Goal: Transaction & Acquisition: Download file/media

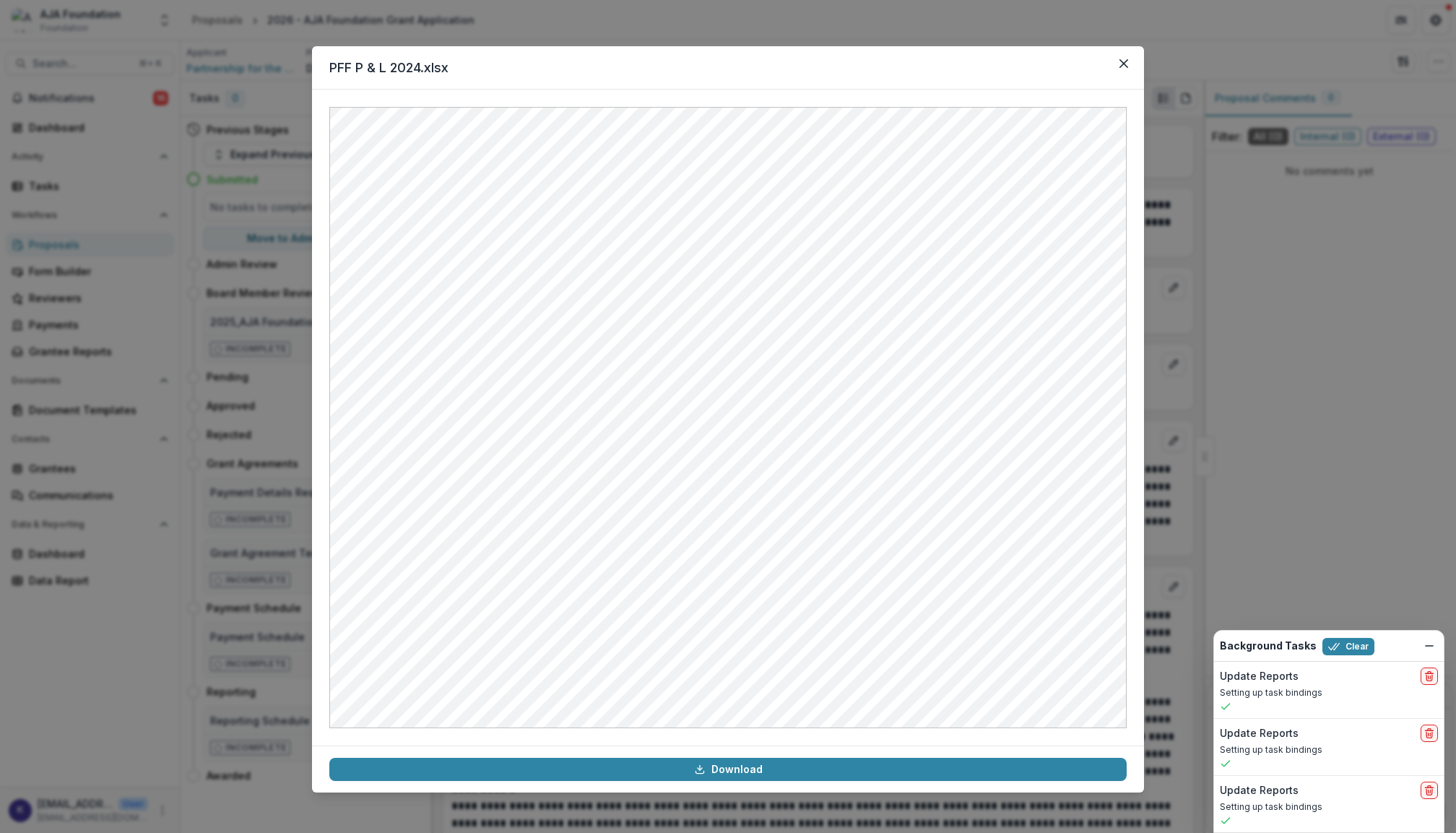
scroll to position [3914, 0]
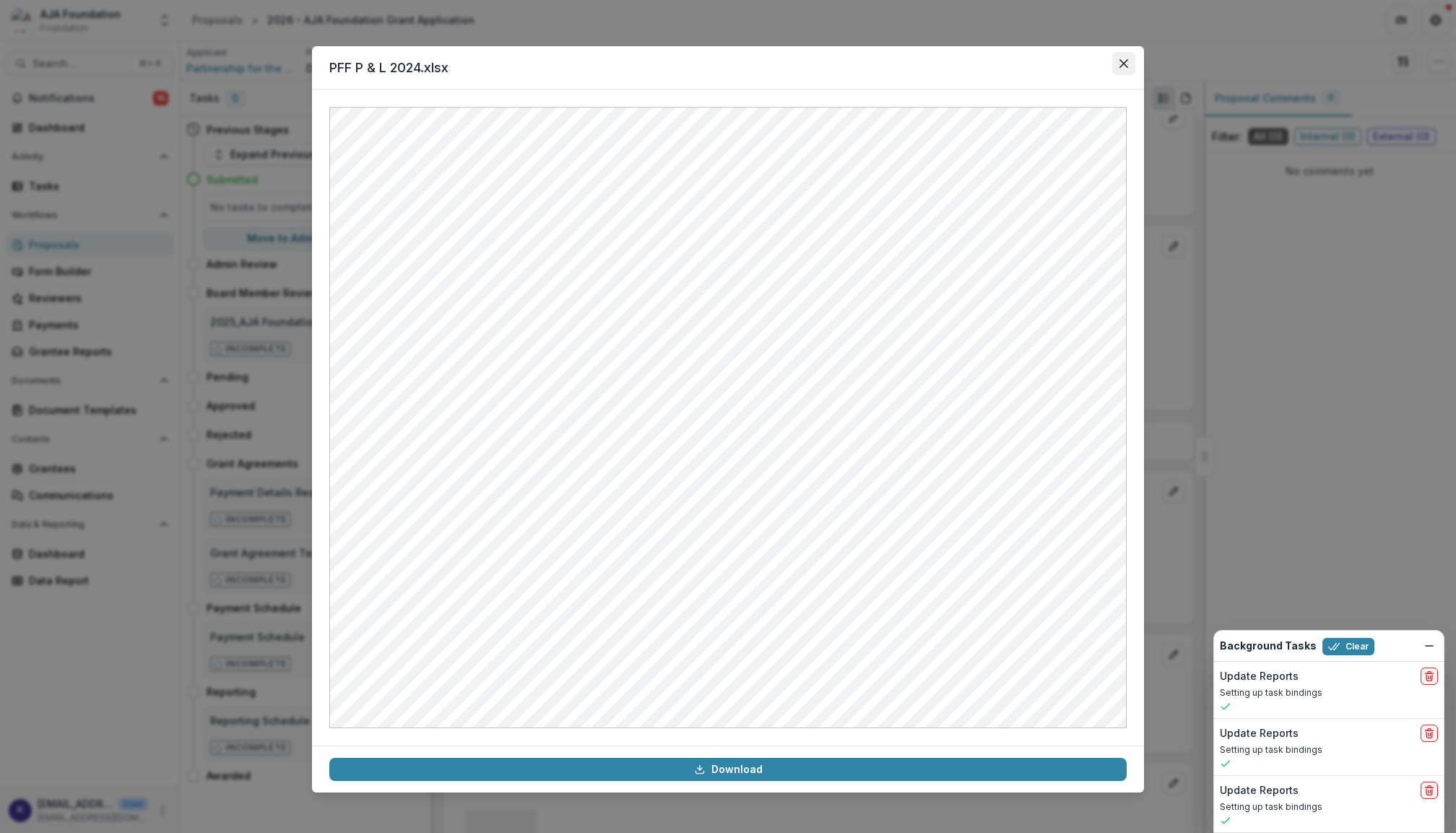
click at [1130, 64] on button "Close" at bounding box center [1124, 64] width 24 height 24
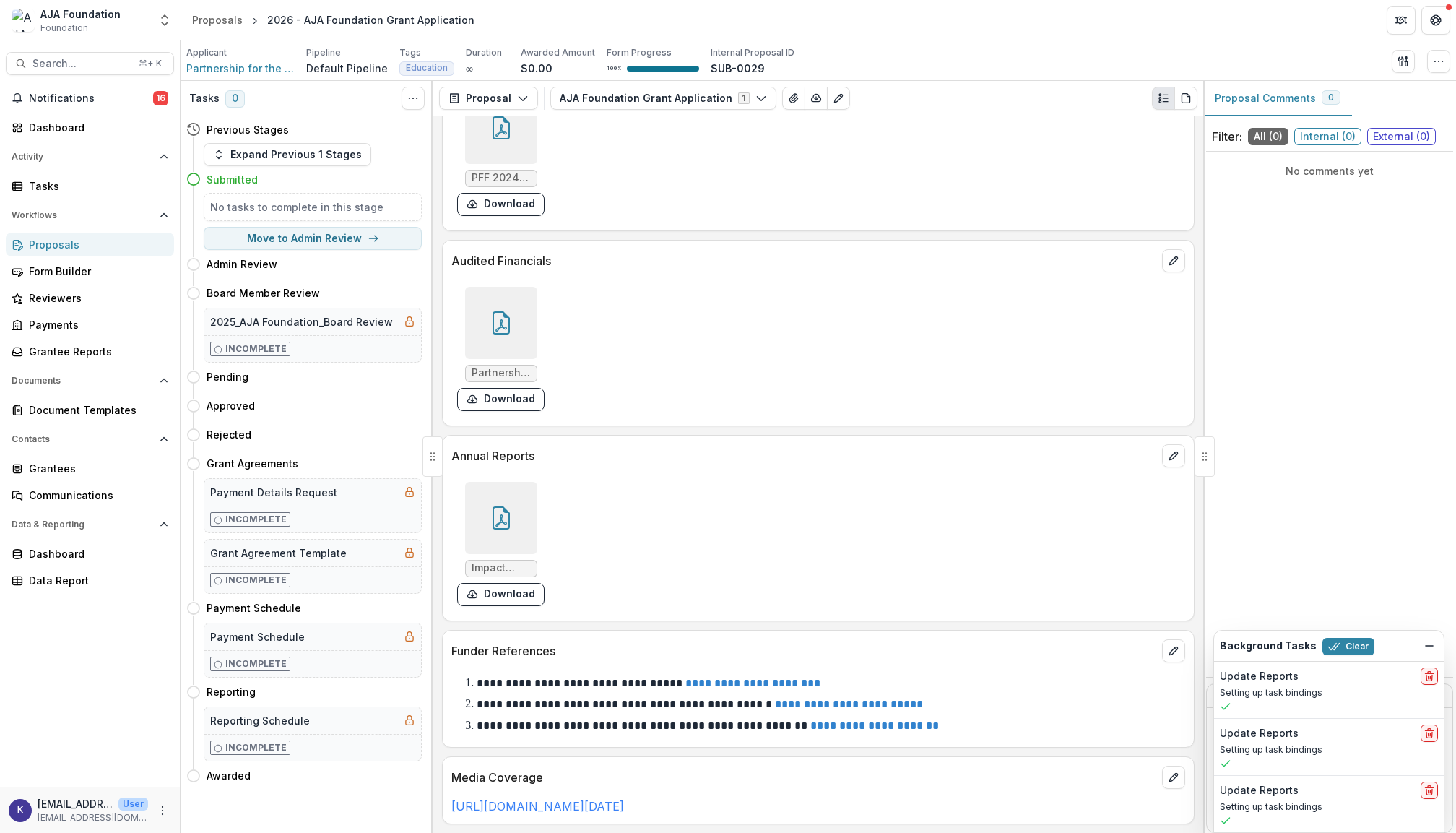
scroll to position [5657, 0]
click at [501, 500] on div at bounding box center [502, 518] width 73 height 73
click at [501, 500] on div "Loading..." at bounding box center [727, 417] width 793 height 618
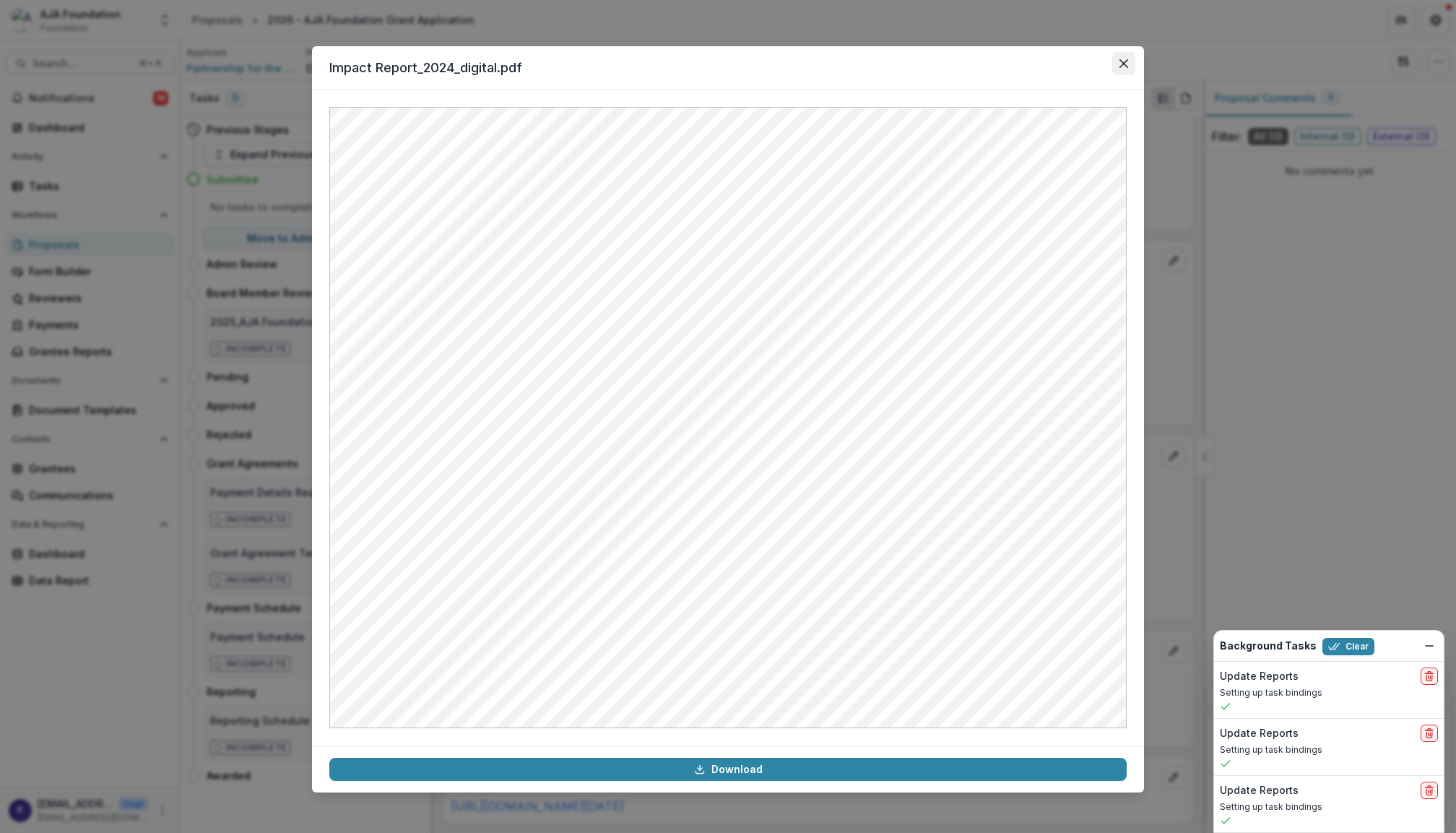
click at [1128, 56] on button "Close" at bounding box center [1124, 64] width 24 height 24
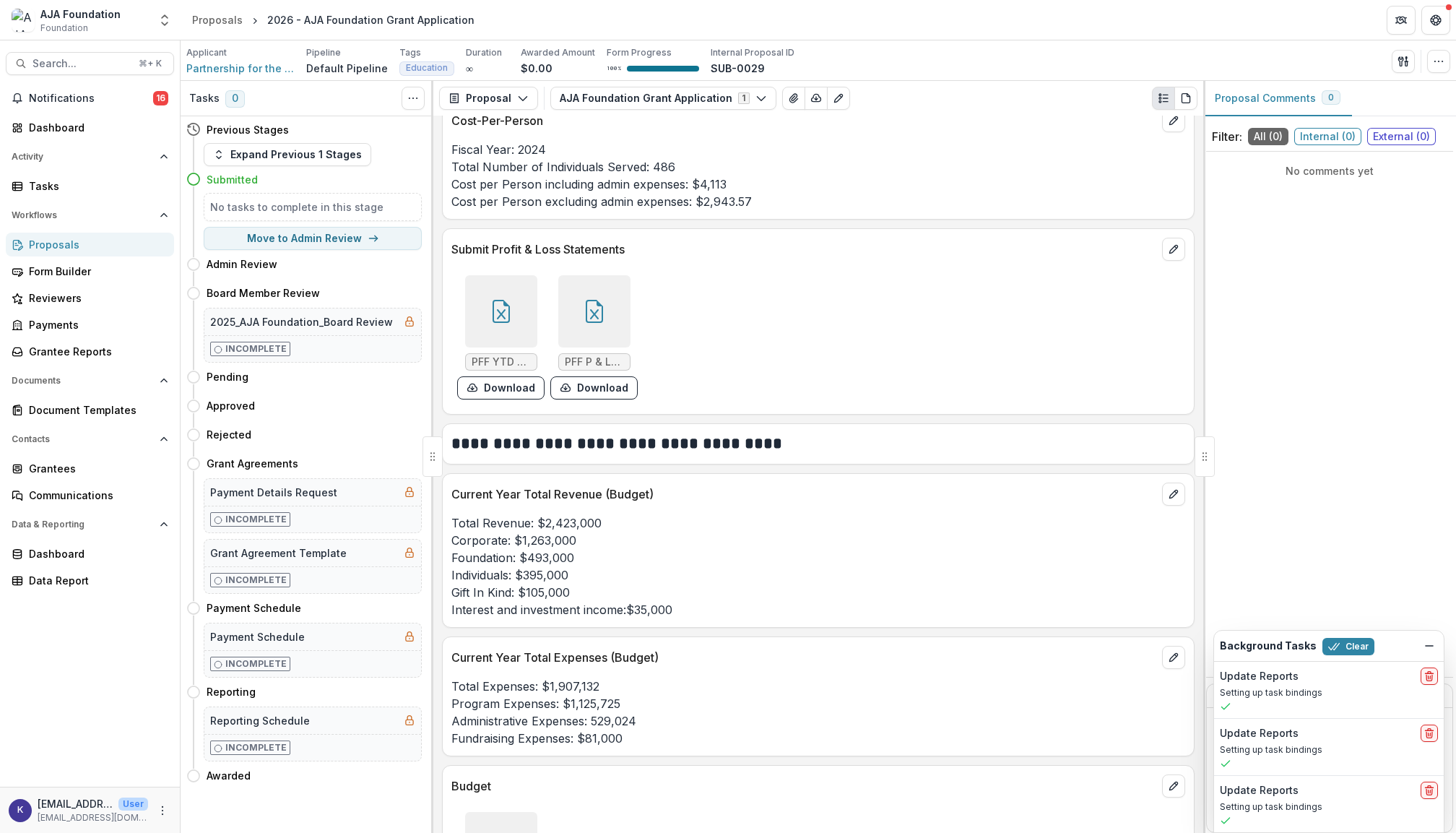
scroll to position [3909, 0]
click at [608, 312] on div at bounding box center [595, 313] width 73 height 73
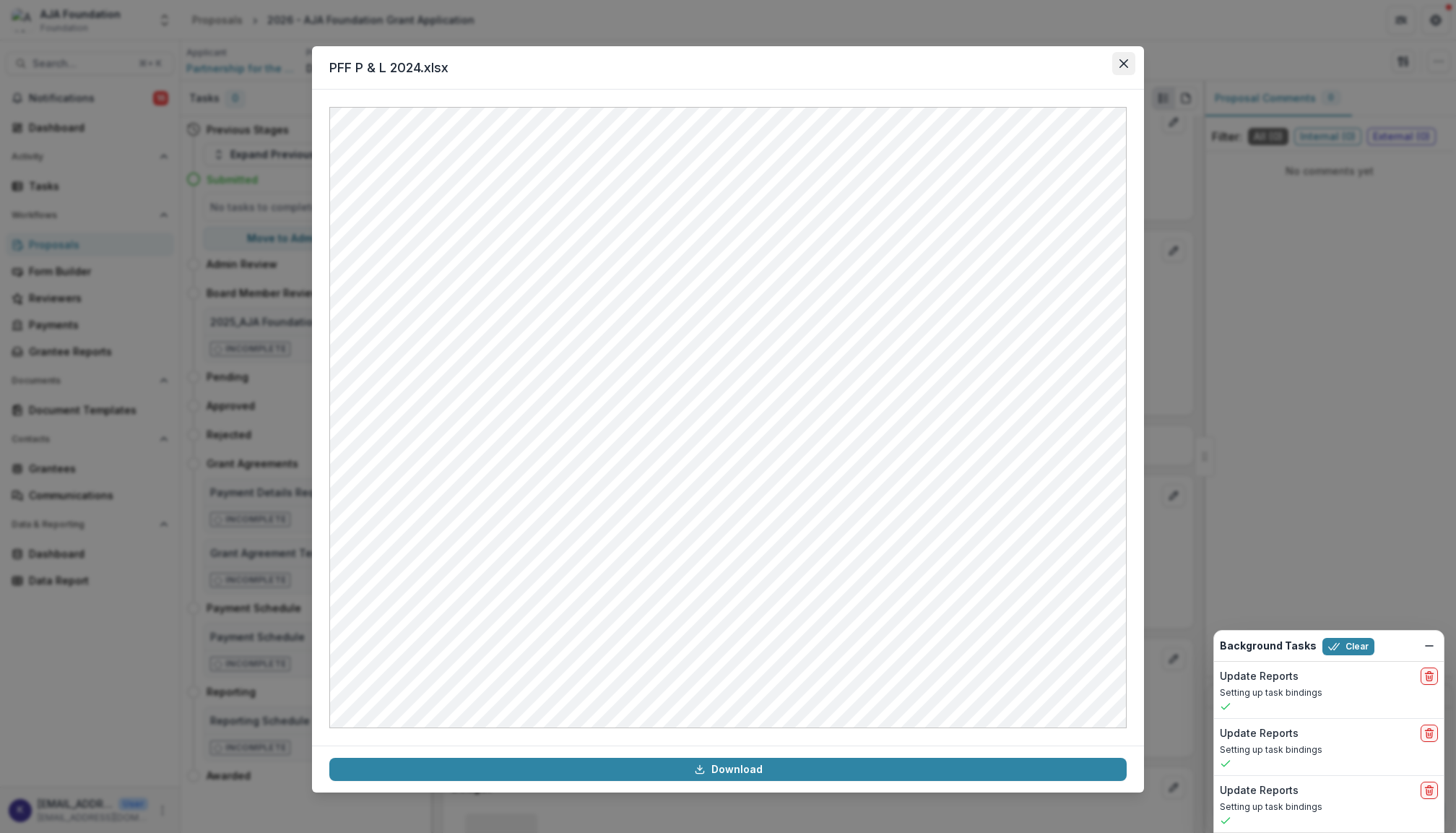
click at [1117, 61] on button "Close" at bounding box center [1124, 64] width 24 height 24
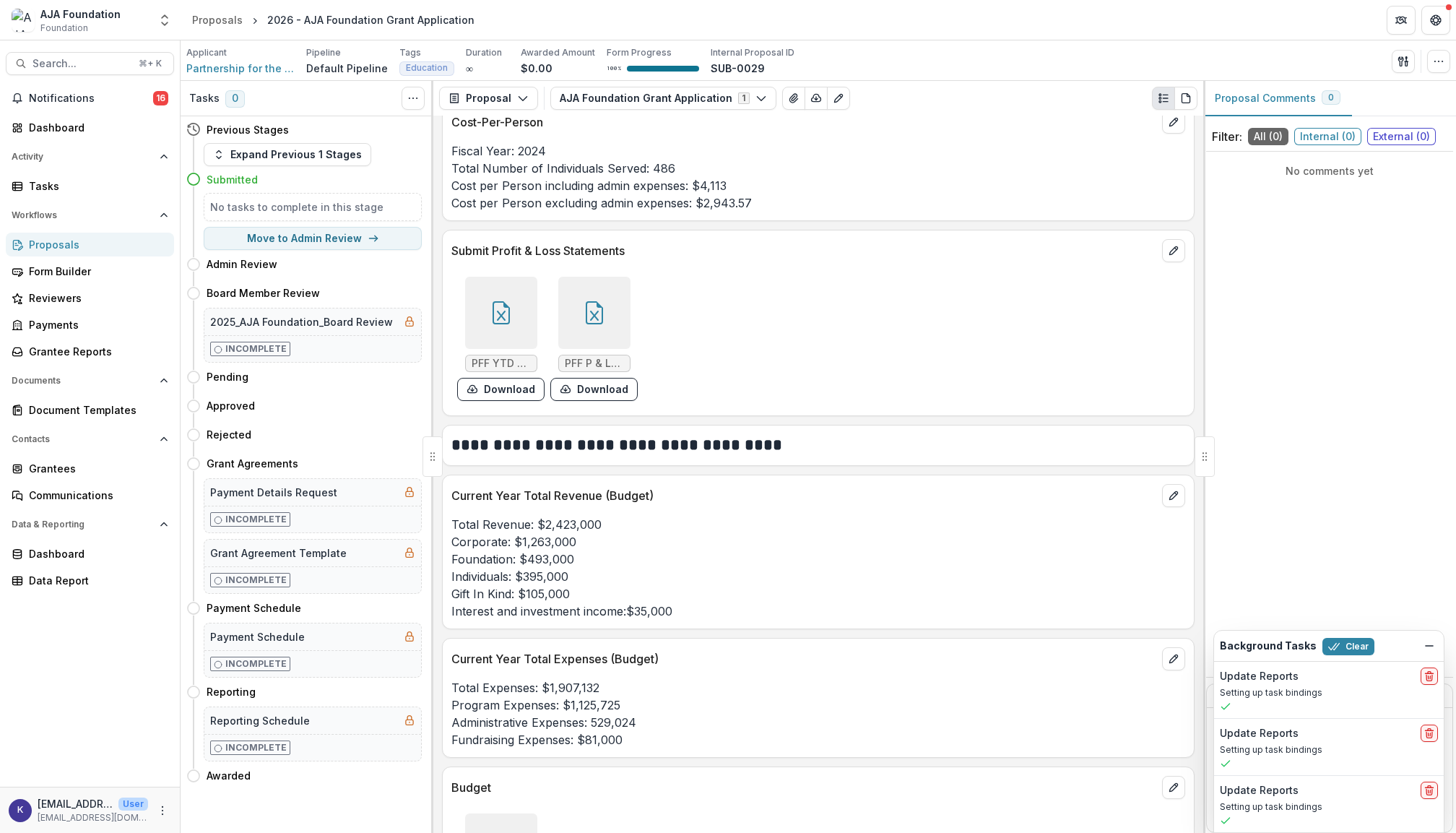
click at [598, 307] on div at bounding box center [595, 313] width 73 height 73
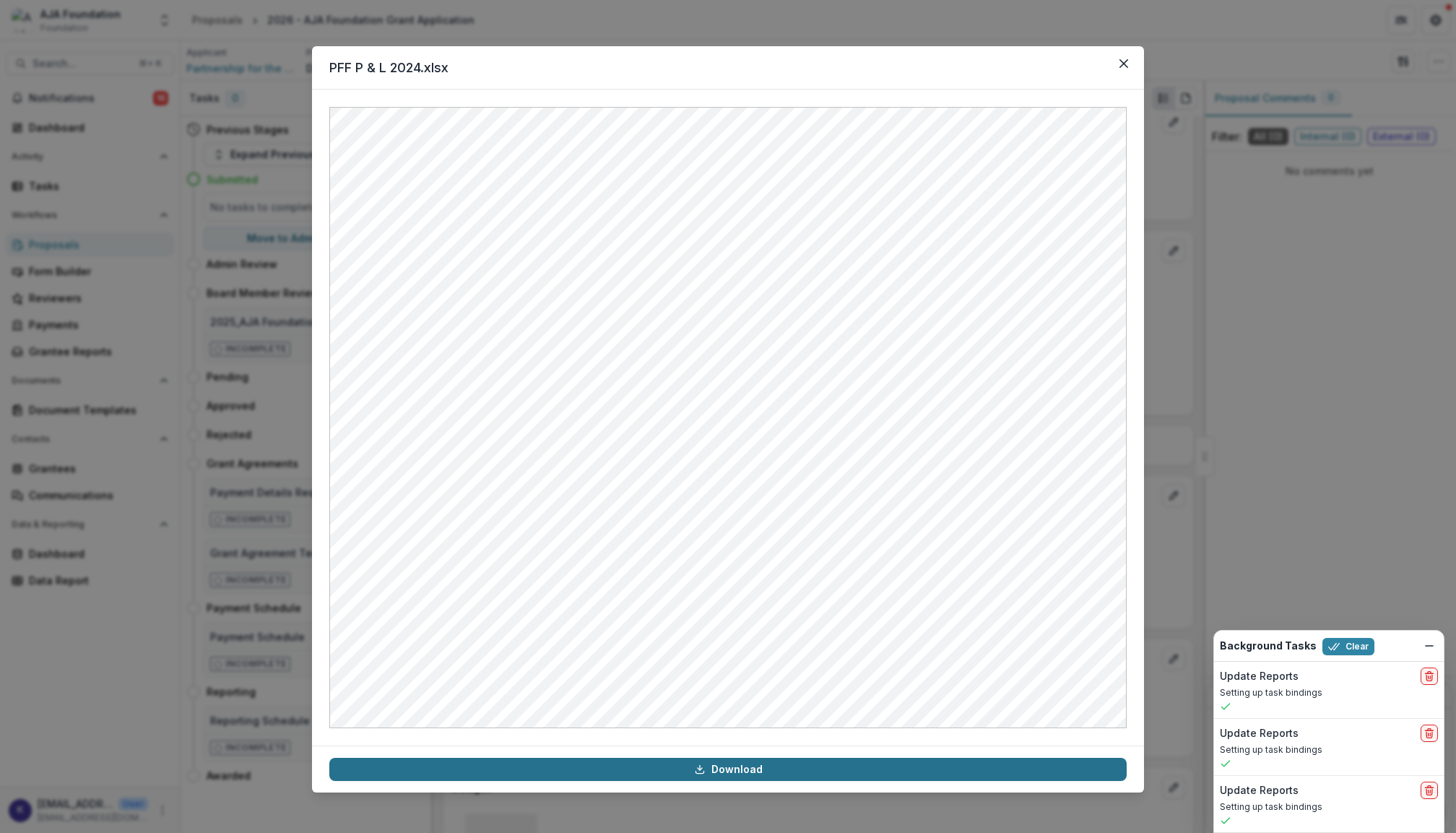
click at [769, 766] on link "Download" at bounding box center [728, 769] width 798 height 24
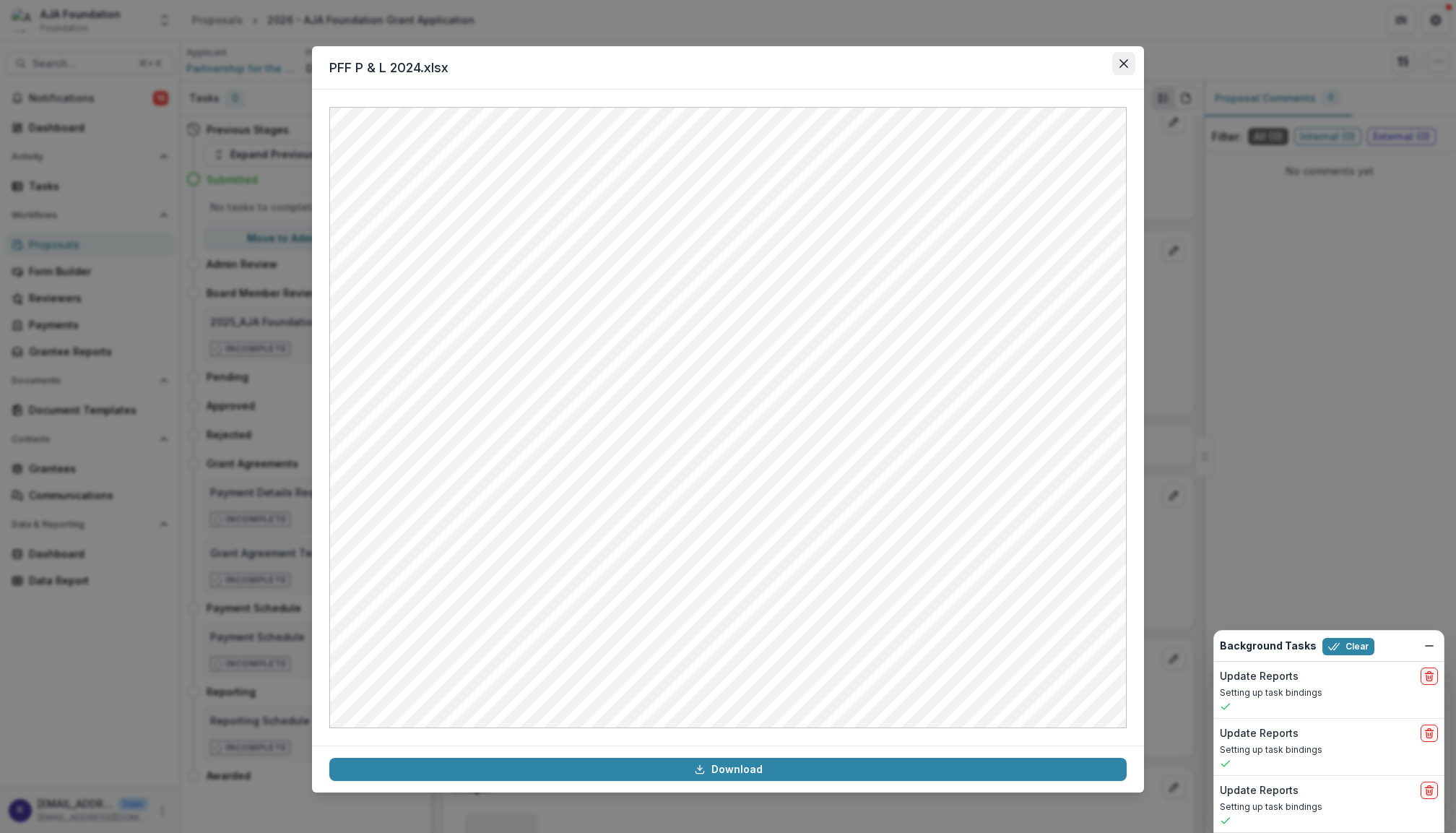
click at [1128, 56] on button "Close" at bounding box center [1124, 64] width 24 height 24
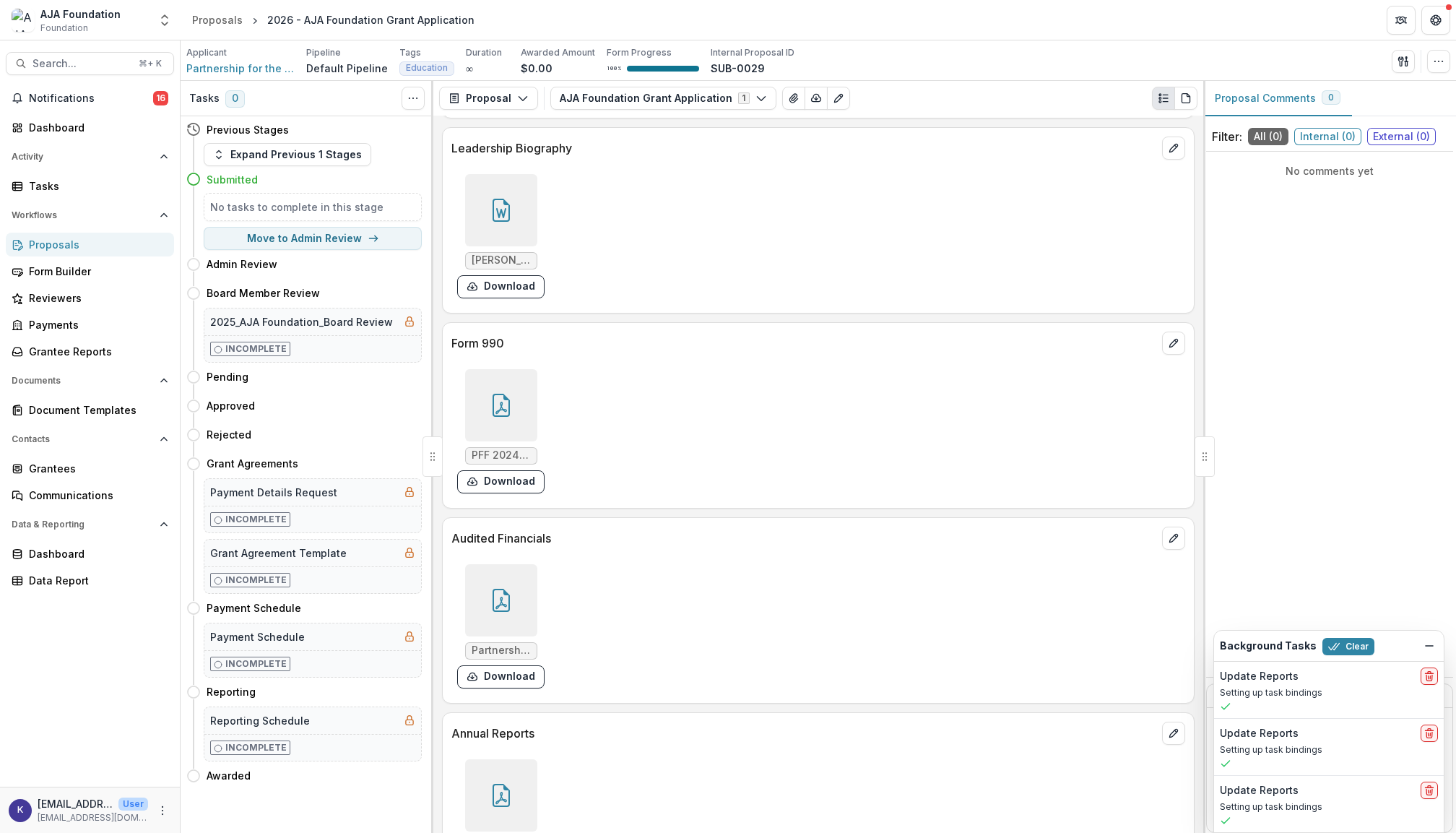
scroll to position [5396, 0]
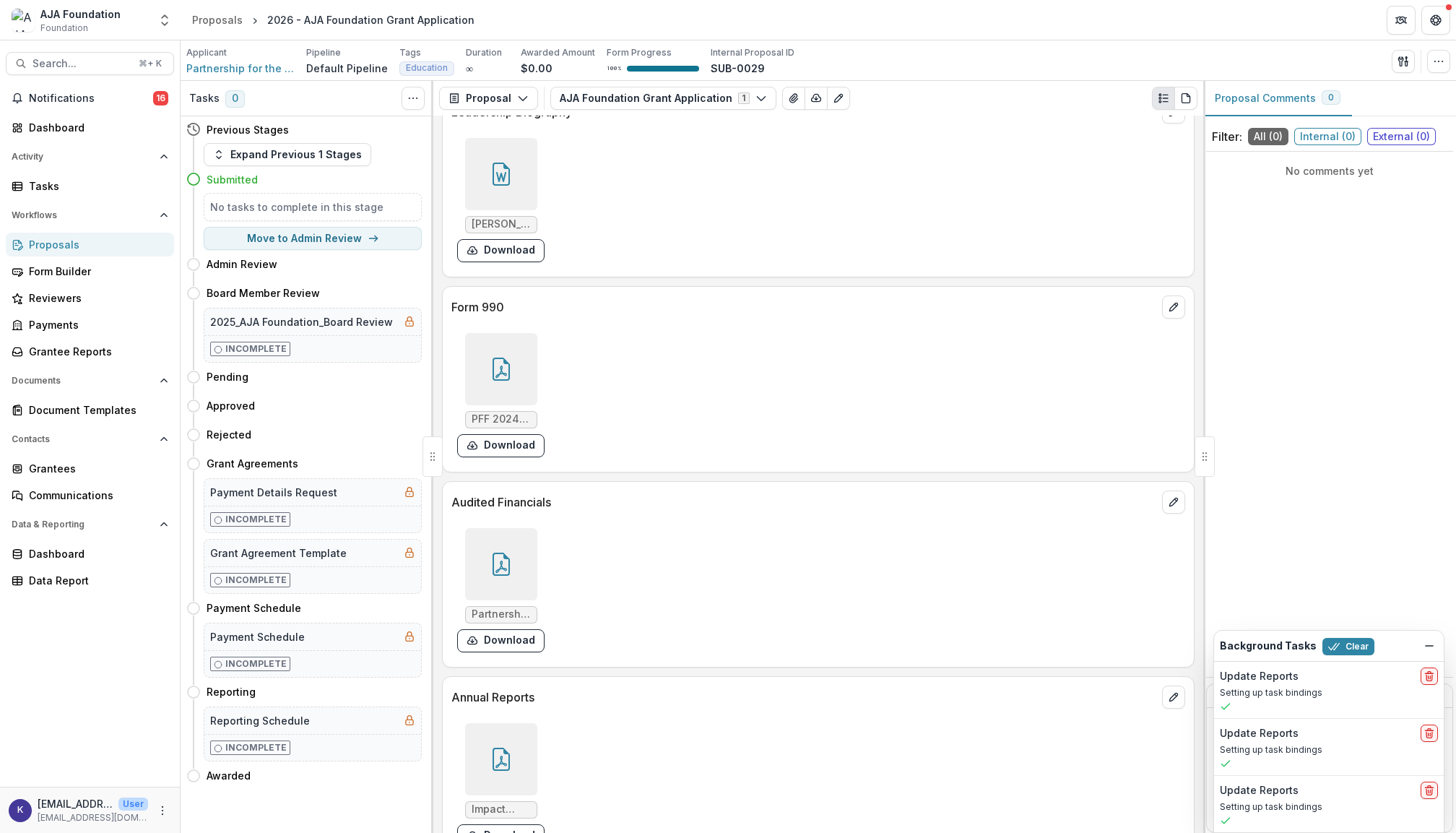
click at [523, 579] on div at bounding box center [502, 564] width 73 height 73
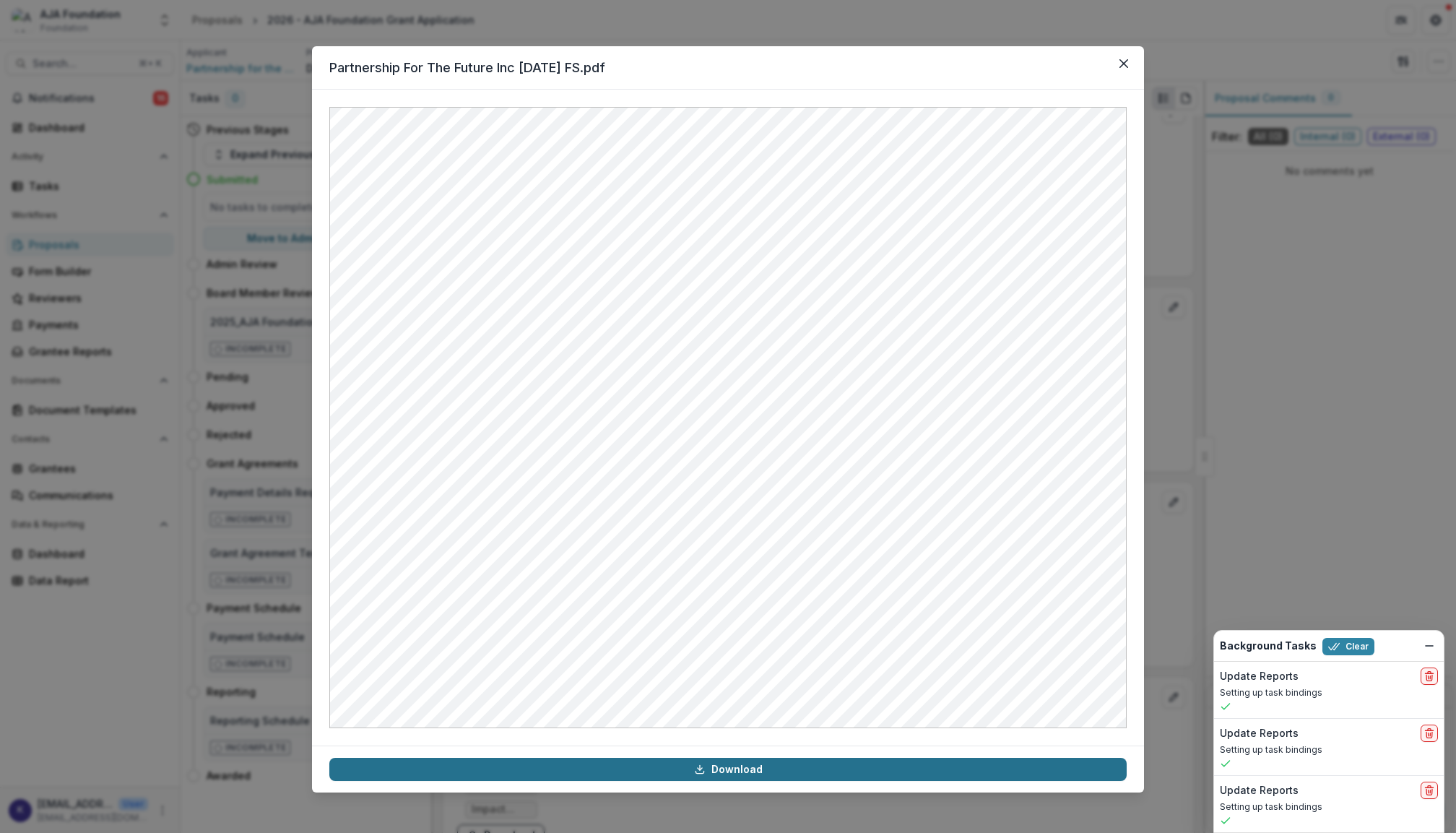
click at [754, 763] on link "Download" at bounding box center [728, 769] width 798 height 24
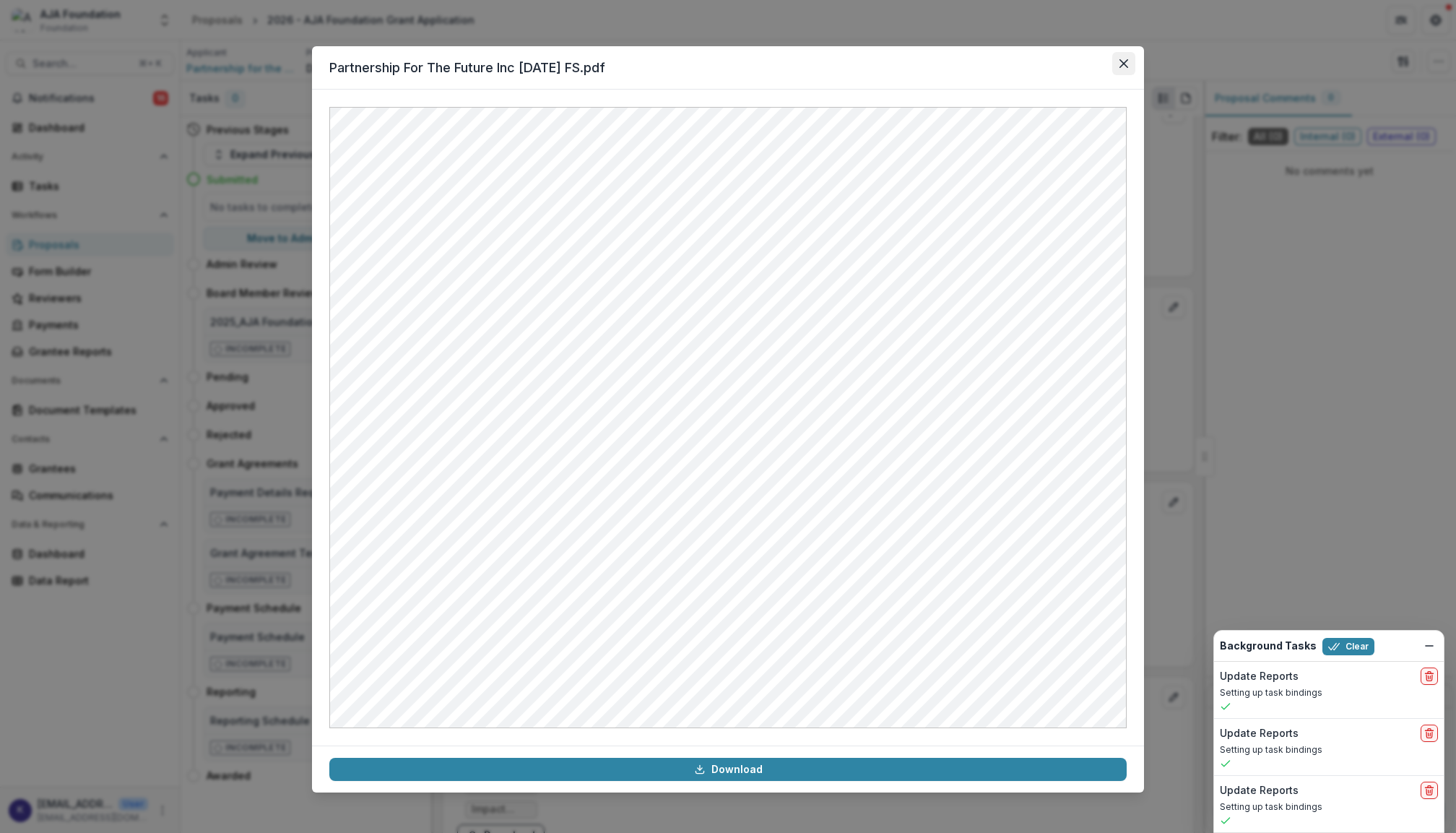
click at [1131, 62] on button "Close" at bounding box center [1124, 64] width 24 height 24
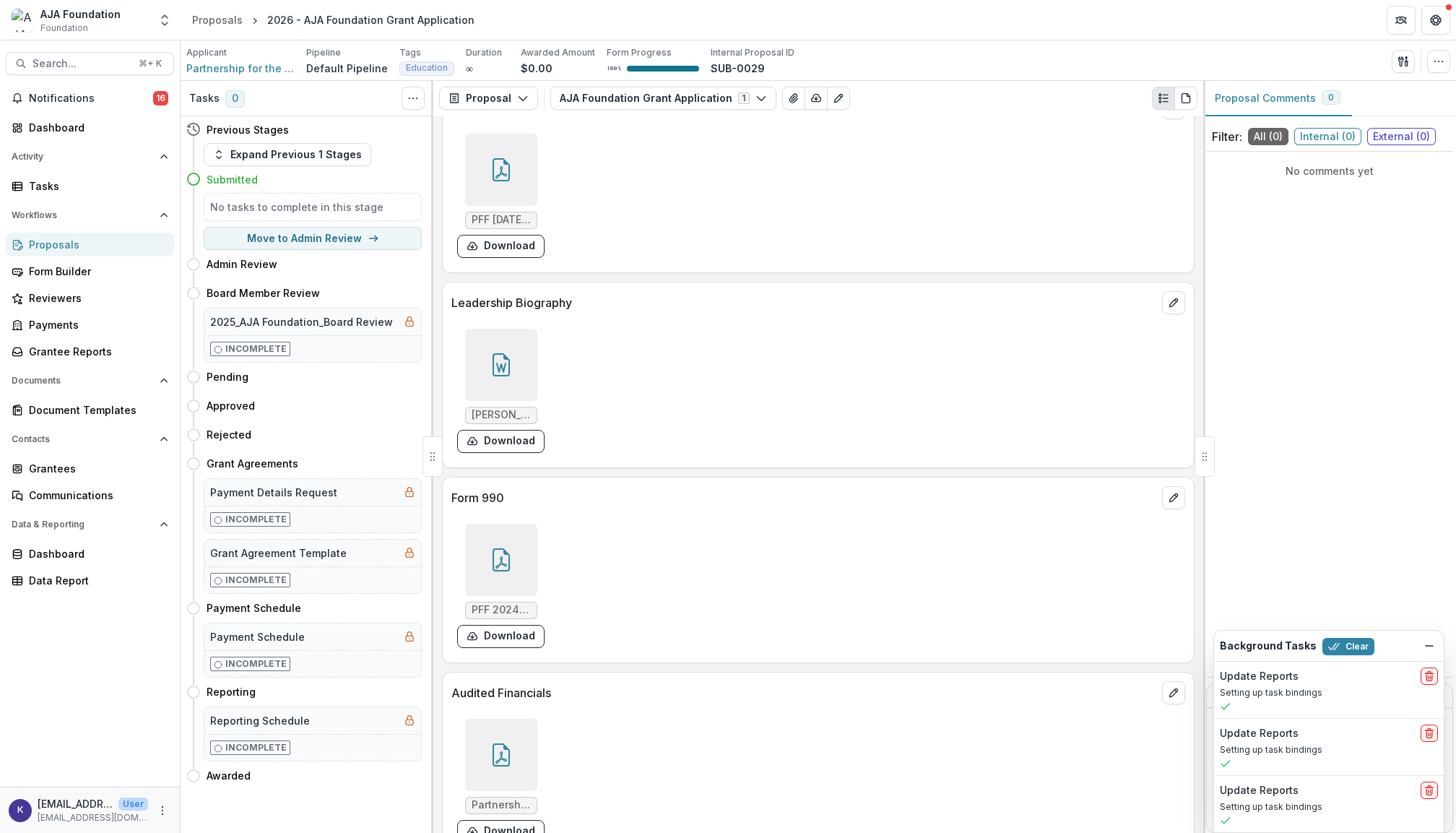
scroll to position [5204, 0]
click at [512, 573] on div at bounding box center [502, 562] width 73 height 73
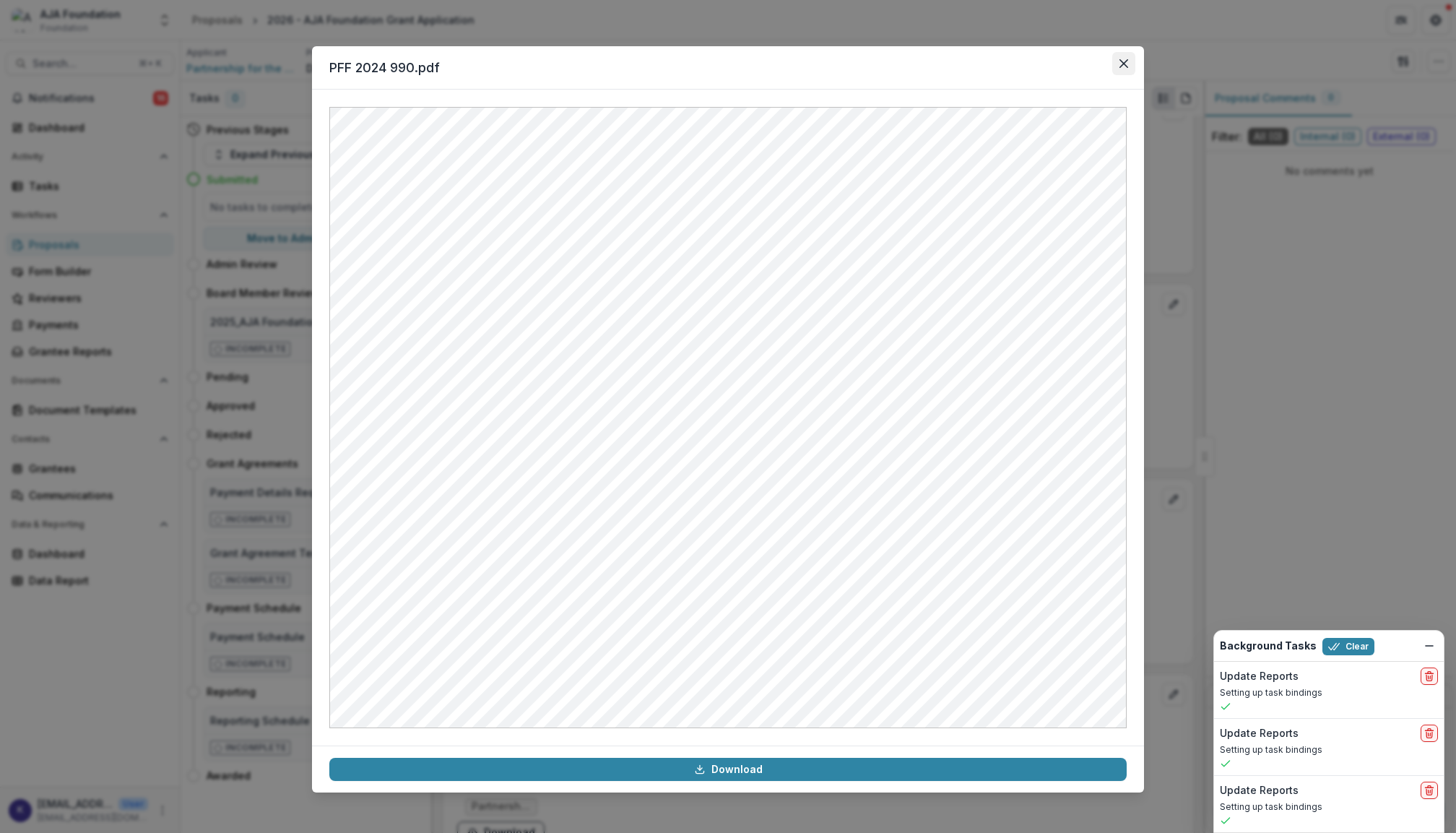
click at [1121, 68] on icon "Close" at bounding box center [1124, 63] width 9 height 9
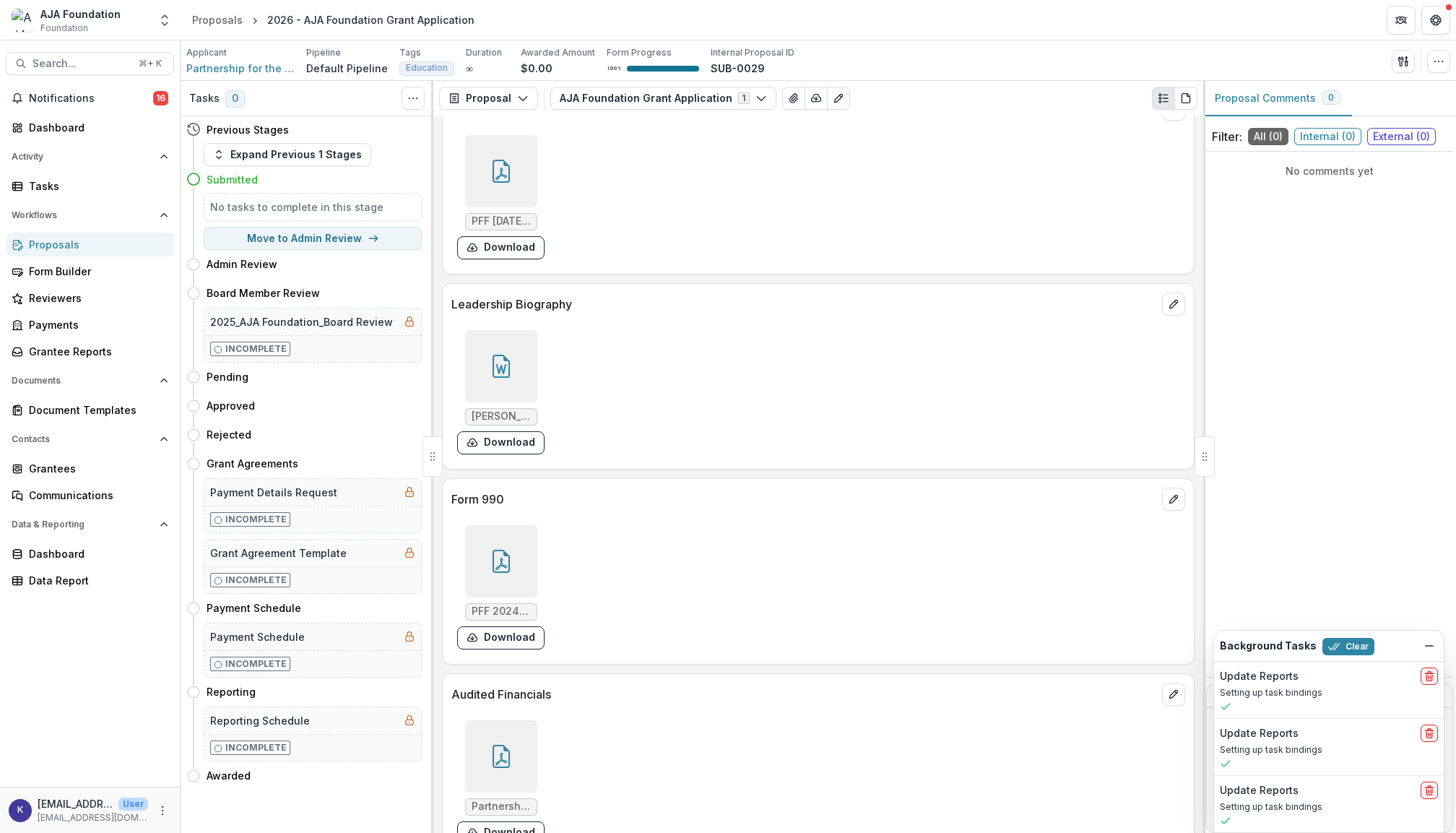
click at [495, 559] on div at bounding box center [502, 562] width 73 height 73
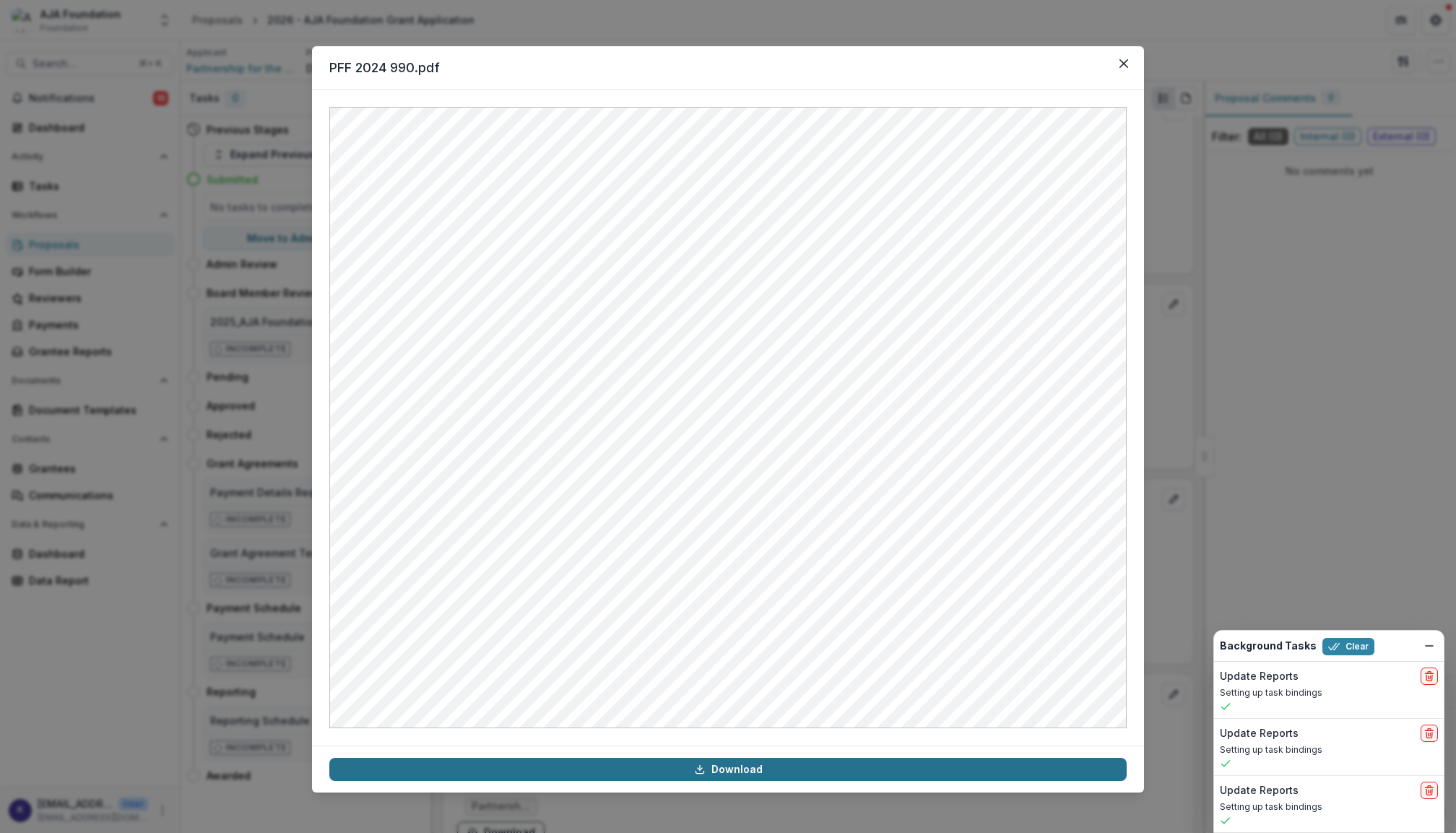
click at [782, 768] on link "Download" at bounding box center [728, 769] width 798 height 24
